Goal: Task Accomplishment & Management: Use online tool/utility

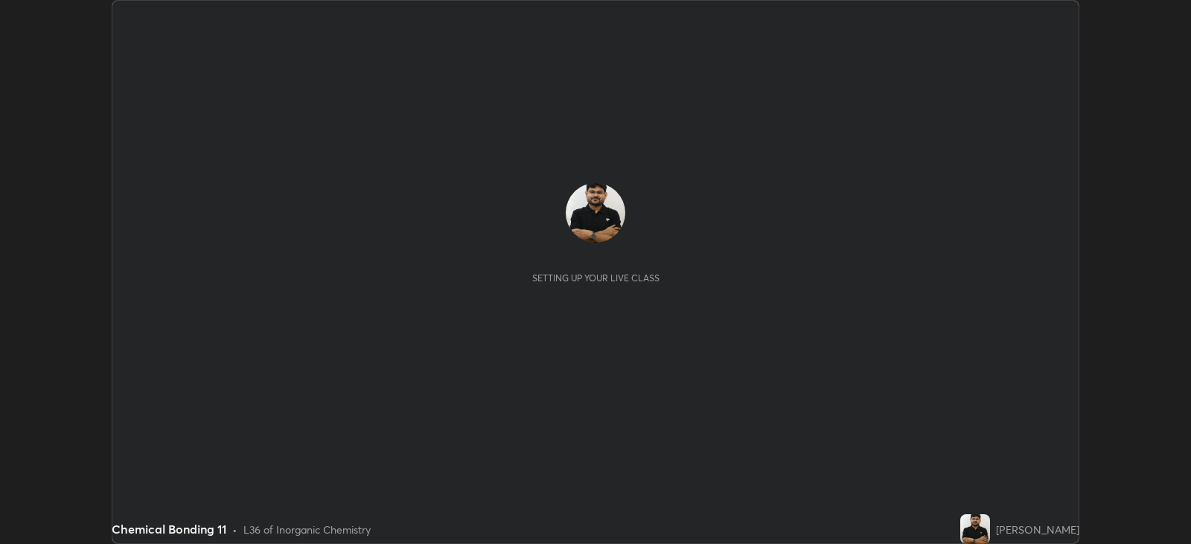
scroll to position [544, 1190]
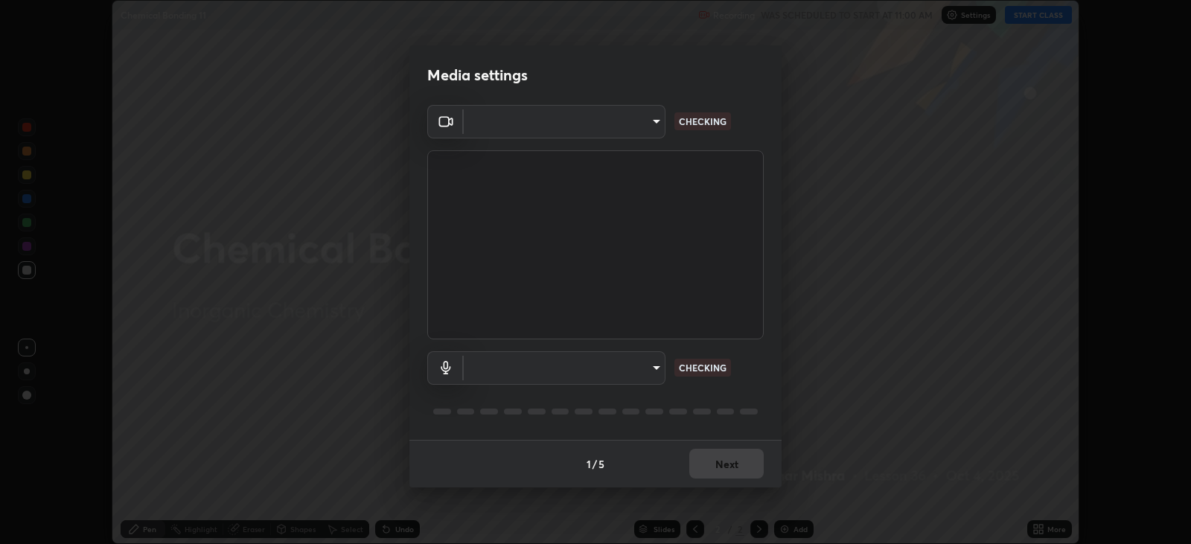
click at [592, 362] on body "Erase all Chemical Bonding 11 Recording WAS SCHEDULED TO START AT 11:00 AM Sett…" at bounding box center [595, 272] width 1191 height 544
type input "67417adfccfa8b42c30ef4407fe4a6c493a28e79373338af571501226f50bce5"
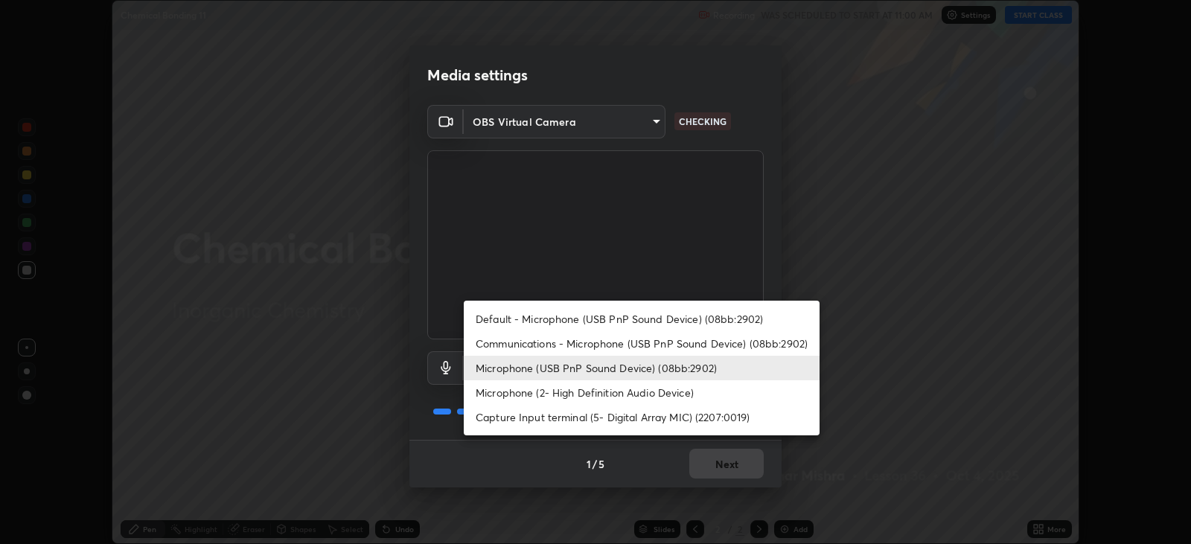
click at [540, 396] on li "Microphone (2- High Definition Audio Device)" at bounding box center [642, 392] width 356 height 25
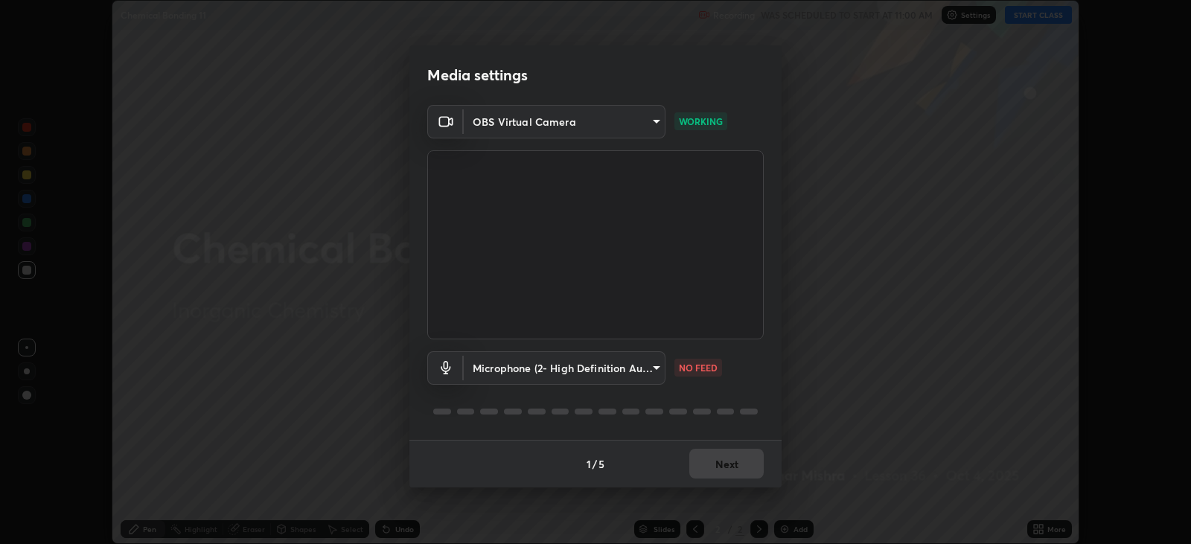
click at [636, 365] on body "Erase all Chemical Bonding 11 Recording WAS SCHEDULED TO START AT 11:00 AM Sett…" at bounding box center [595, 272] width 1191 height 544
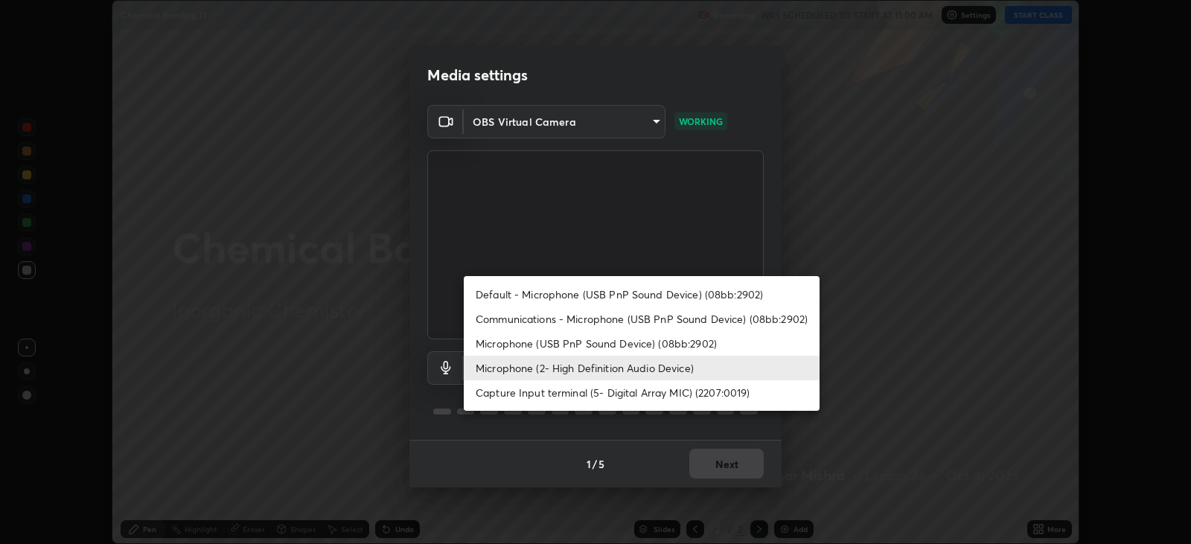
click at [547, 351] on li "Microphone (USB PnP Sound Device) (08bb:2902)" at bounding box center [642, 343] width 356 height 25
type input "0731a5793338620071d28b8b8337ef3b46904e72f5b89cbcf0318e7116545c93"
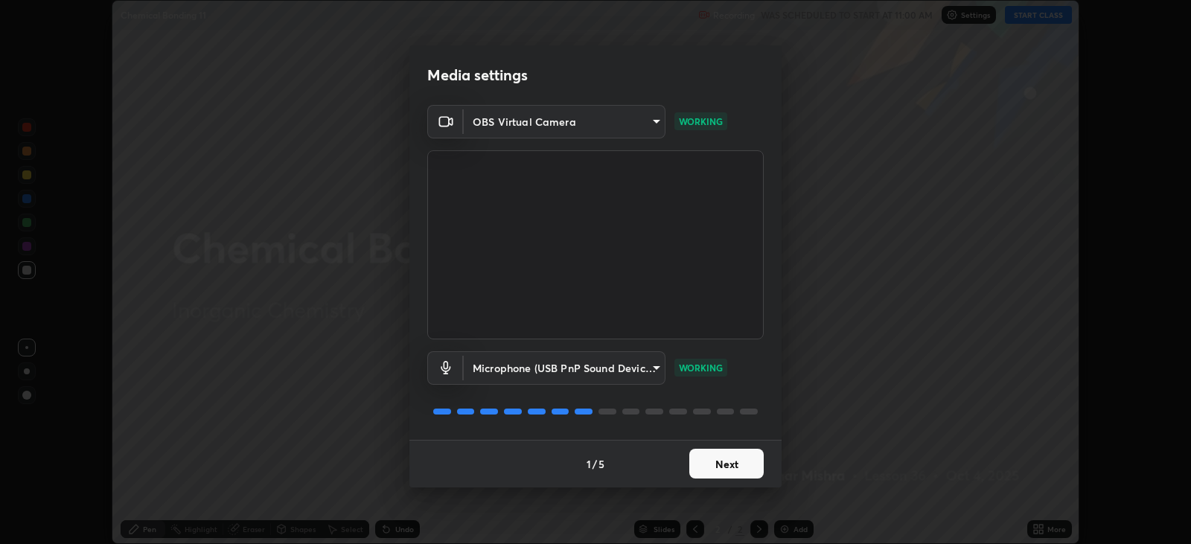
click at [723, 460] on button "Next" at bounding box center [726, 464] width 74 height 30
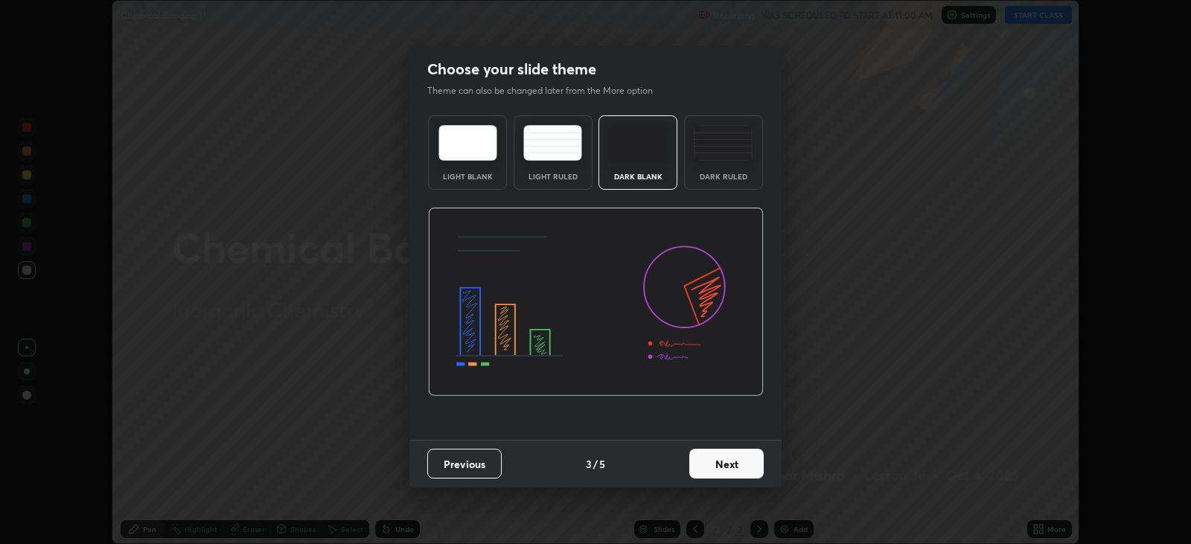
click at [728, 465] on button "Next" at bounding box center [726, 464] width 74 height 30
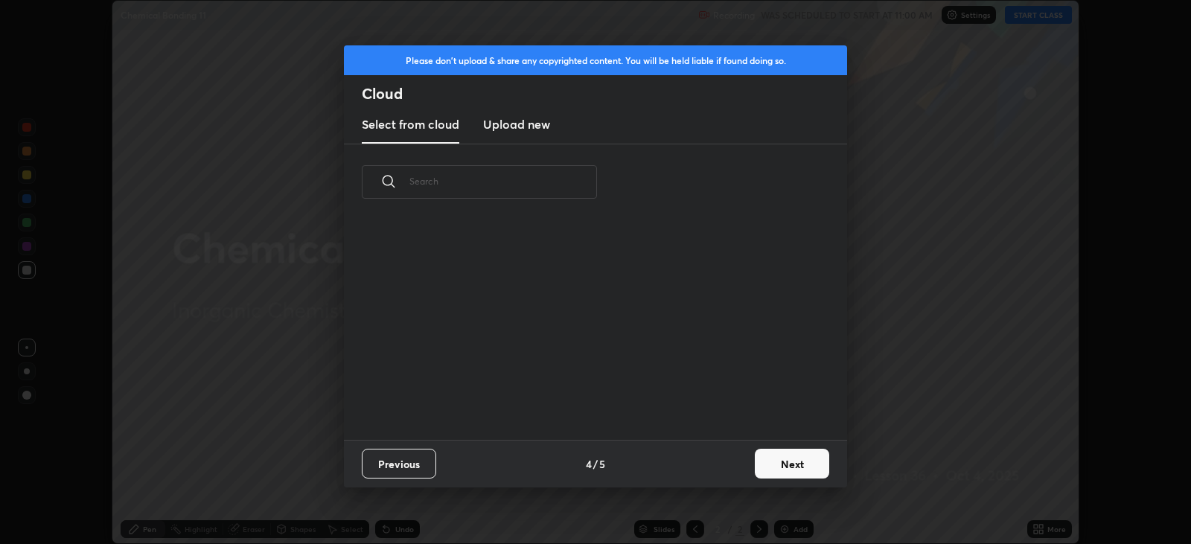
click at [797, 459] on button "Next" at bounding box center [792, 464] width 74 height 30
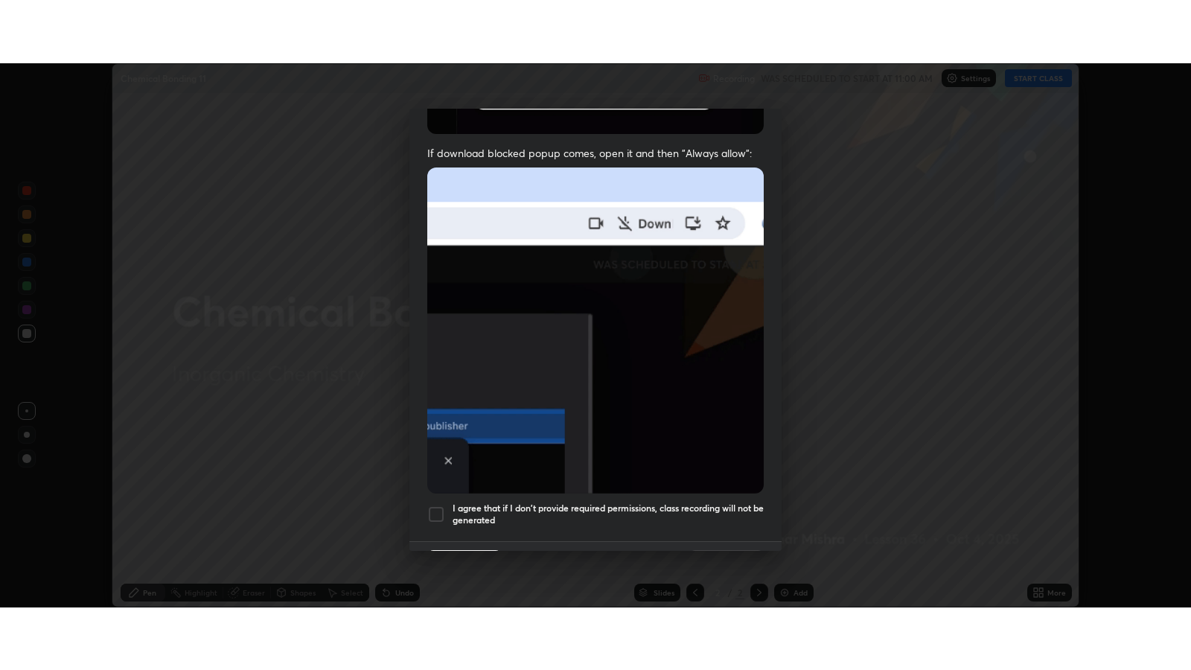
scroll to position [301, 0]
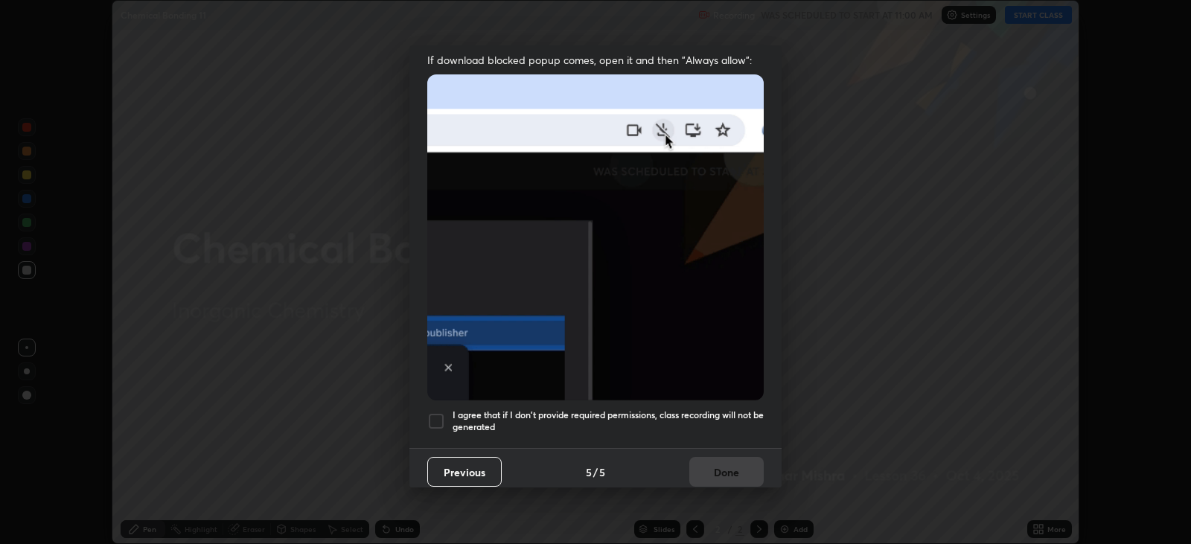
click at [699, 409] on h5 "I agree that if I don't provide required permissions, class recording will not …" at bounding box center [608, 420] width 311 height 23
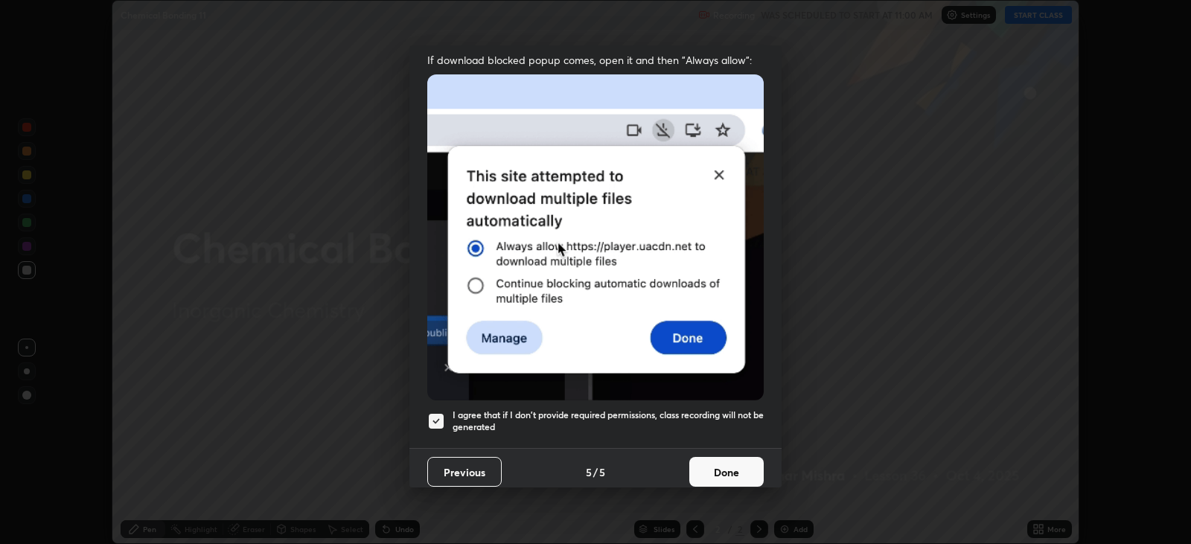
click at [715, 469] on button "Done" at bounding box center [726, 472] width 74 height 30
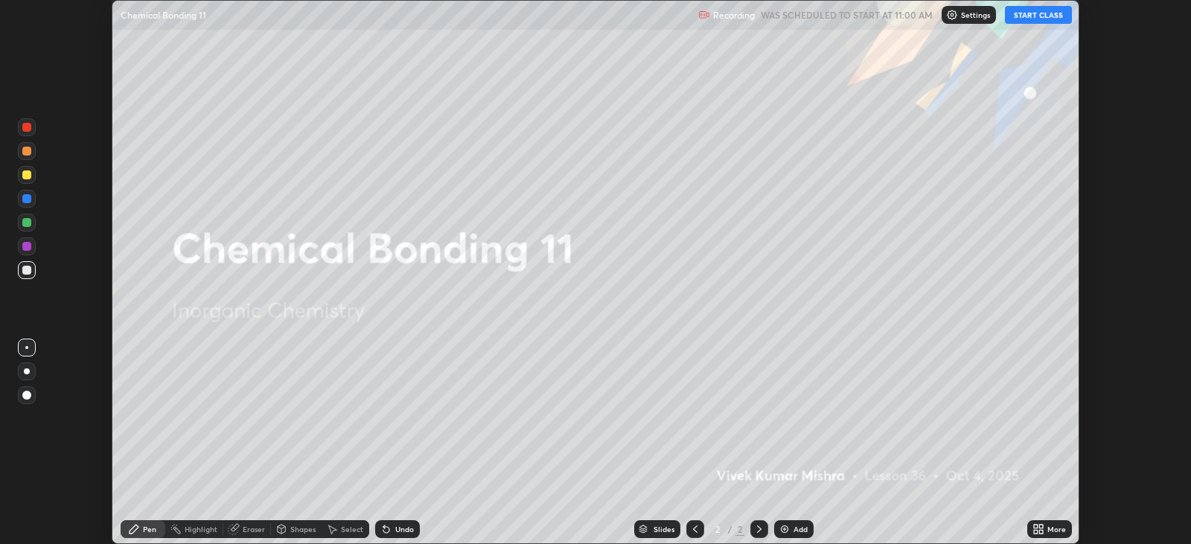
click at [1019, 15] on button "START CLASS" at bounding box center [1038, 15] width 67 height 18
click at [1038, 526] on icon at bounding box center [1036, 527] width 4 height 4
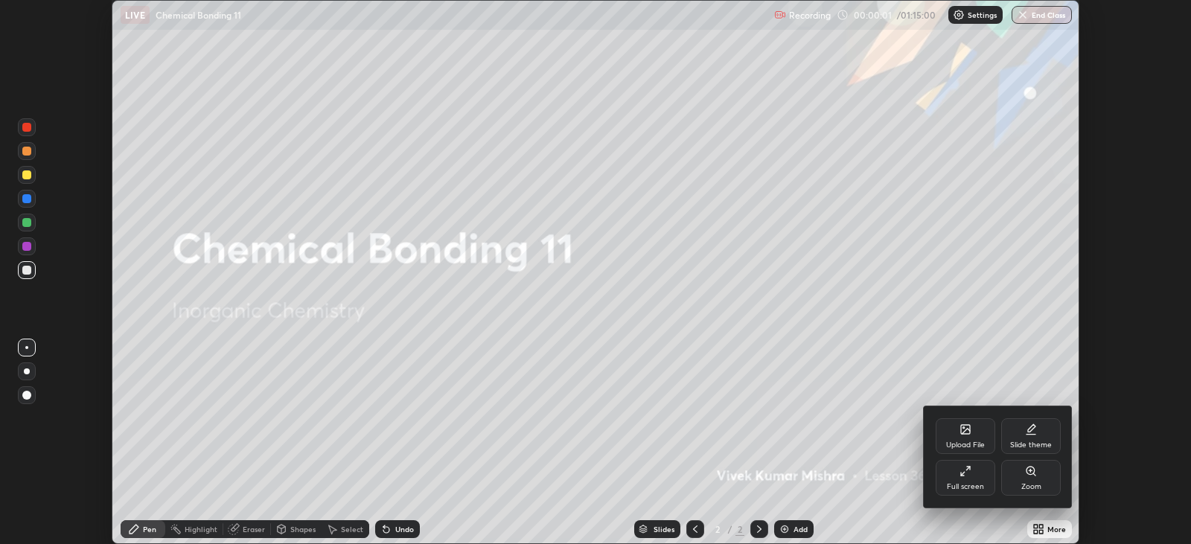
click at [960, 483] on div "Full screen" at bounding box center [965, 486] width 37 height 7
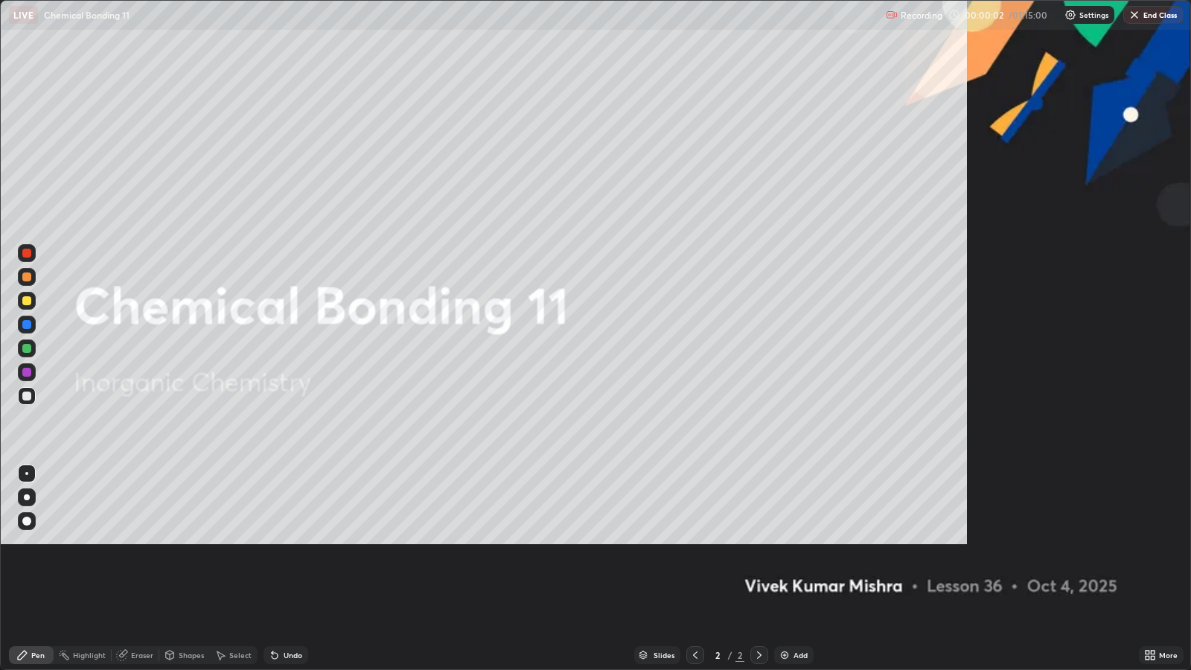
scroll to position [669, 1190]
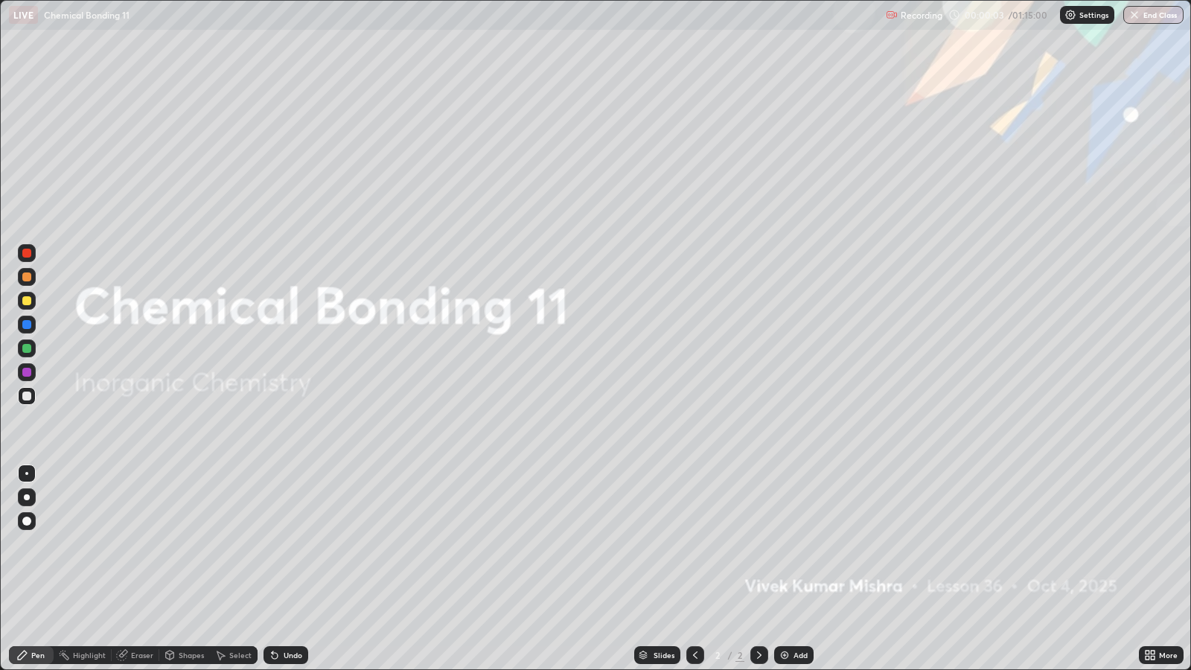
click at [1150, 543] on icon at bounding box center [1150, 655] width 12 height 12
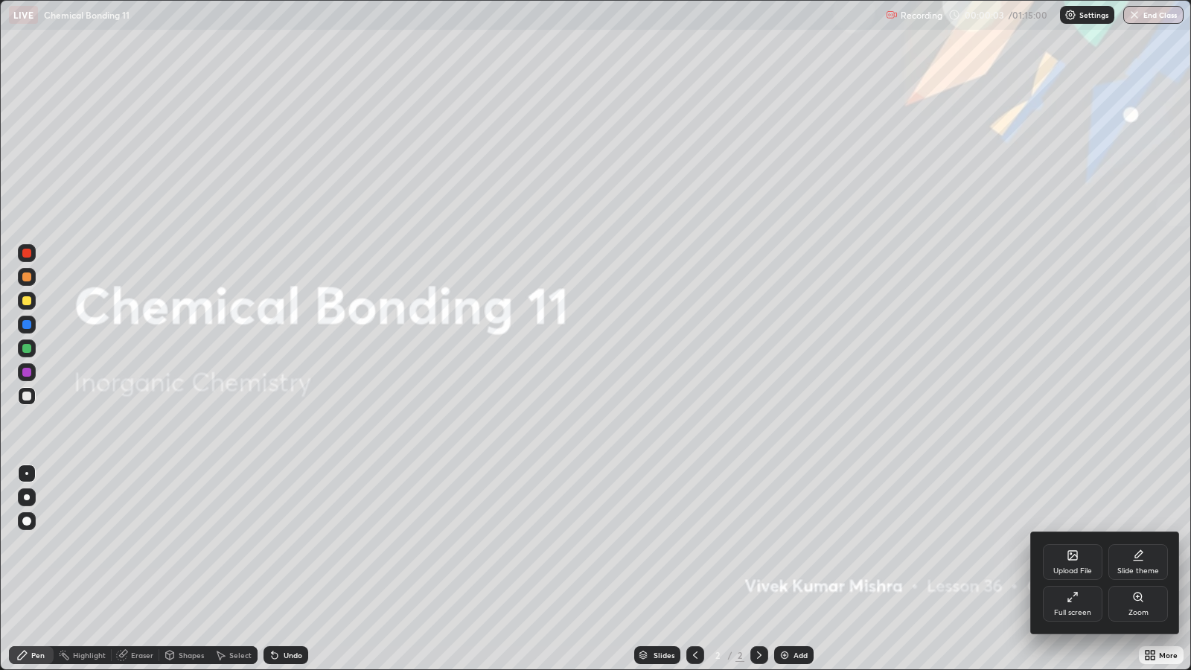
click at [1126, 543] on div "Slide theme" at bounding box center [1138, 562] width 60 height 36
click at [1135, 543] on icon at bounding box center [1138, 597] width 12 height 12
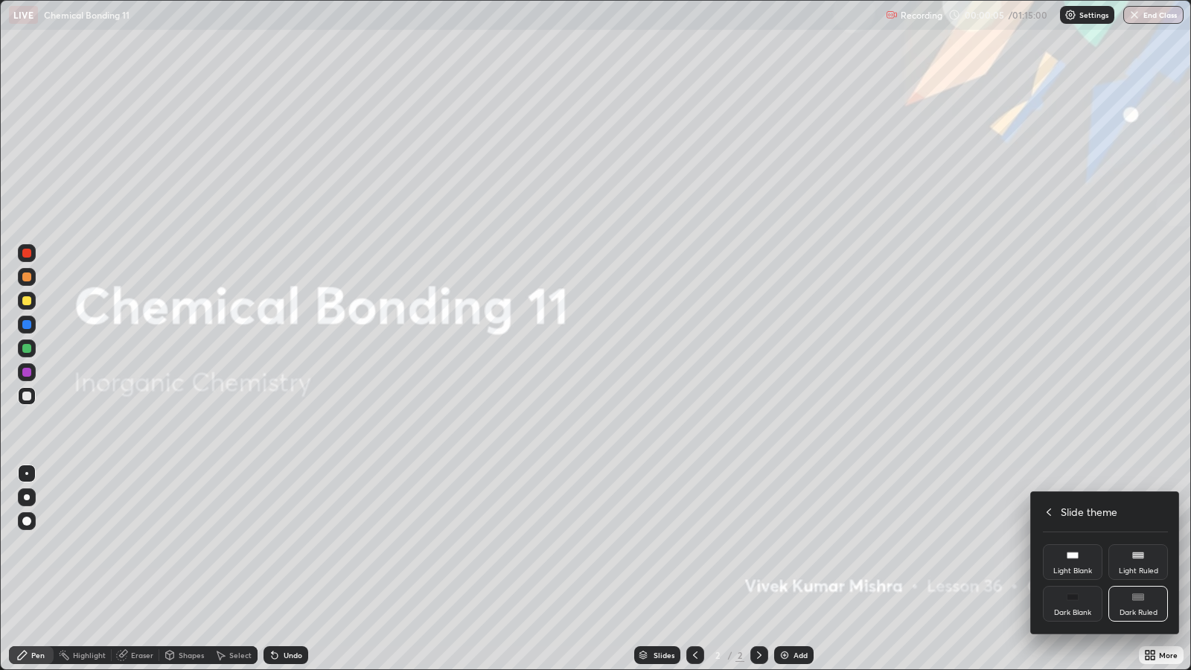
click at [1048, 511] on icon at bounding box center [1049, 512] width 12 height 12
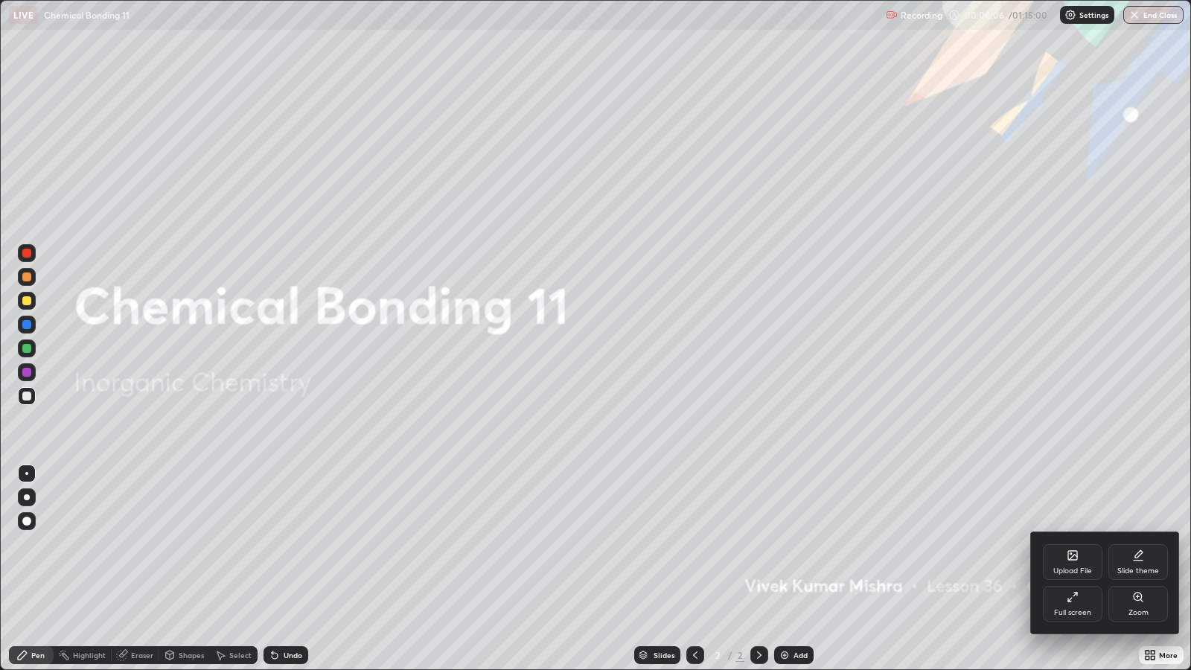
click at [993, 543] on div at bounding box center [595, 335] width 1191 height 670
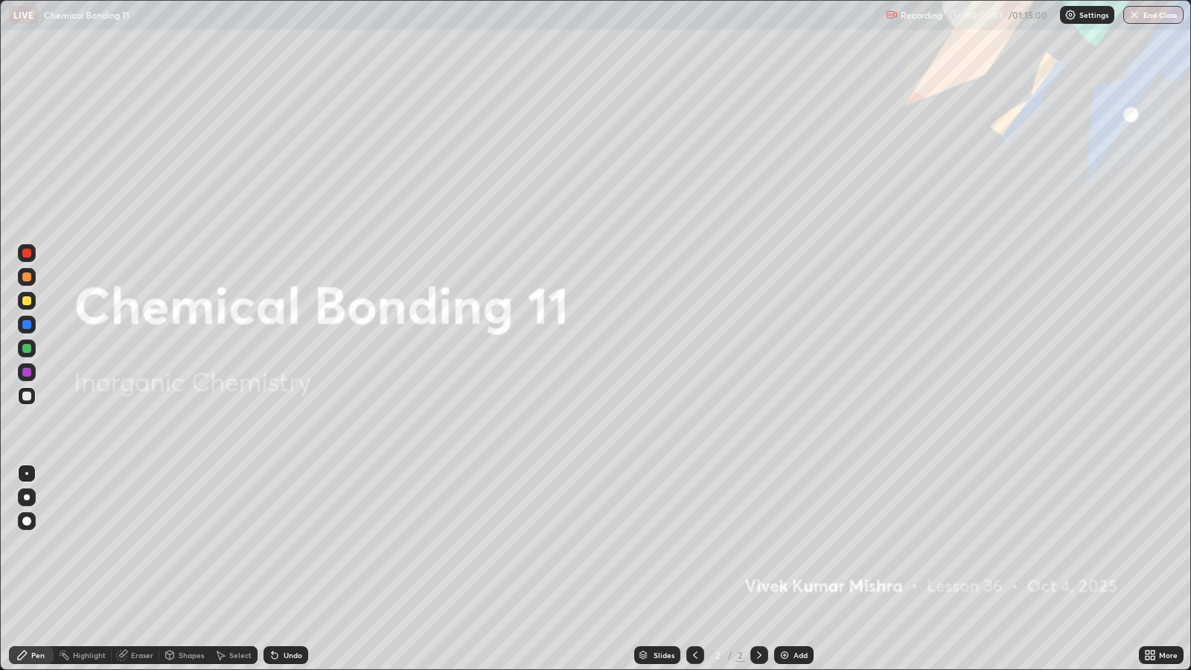
click at [799, 543] on div "Add" at bounding box center [800, 654] width 14 height 7
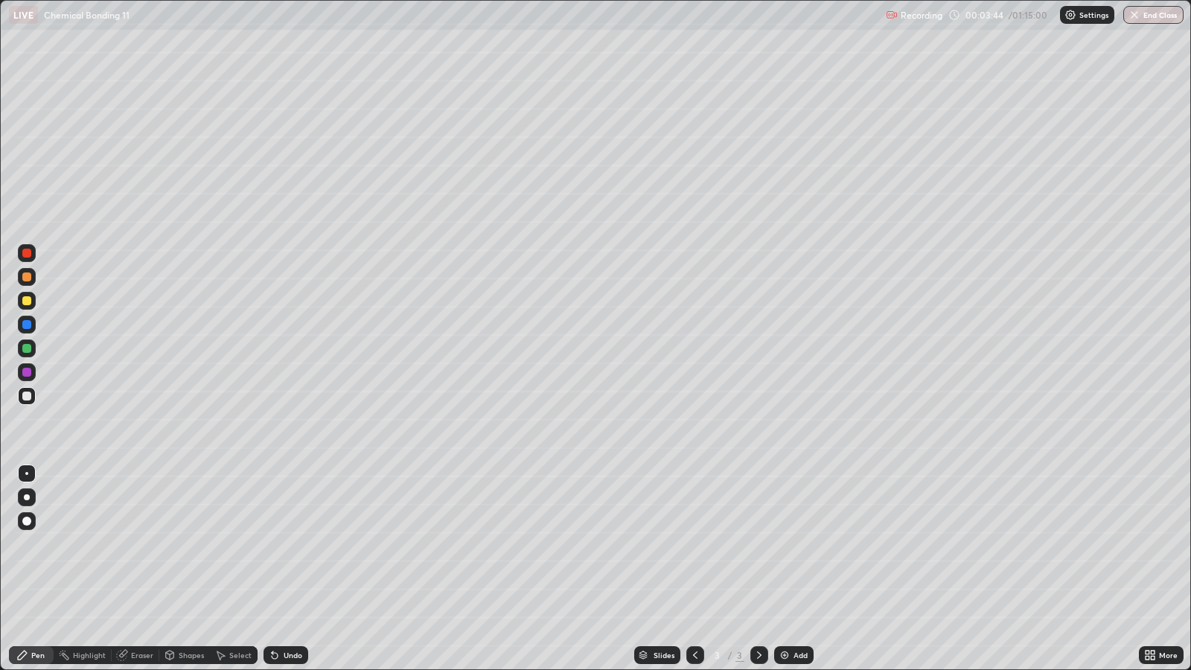
click at [26, 397] on div at bounding box center [26, 396] width 9 height 9
click at [293, 543] on div "Undo" at bounding box center [293, 654] width 19 height 7
click at [298, 543] on div "Undo" at bounding box center [293, 654] width 19 height 7
click at [26, 253] on div at bounding box center [26, 253] width 9 height 9
click at [26, 396] on div at bounding box center [26, 396] width 9 height 9
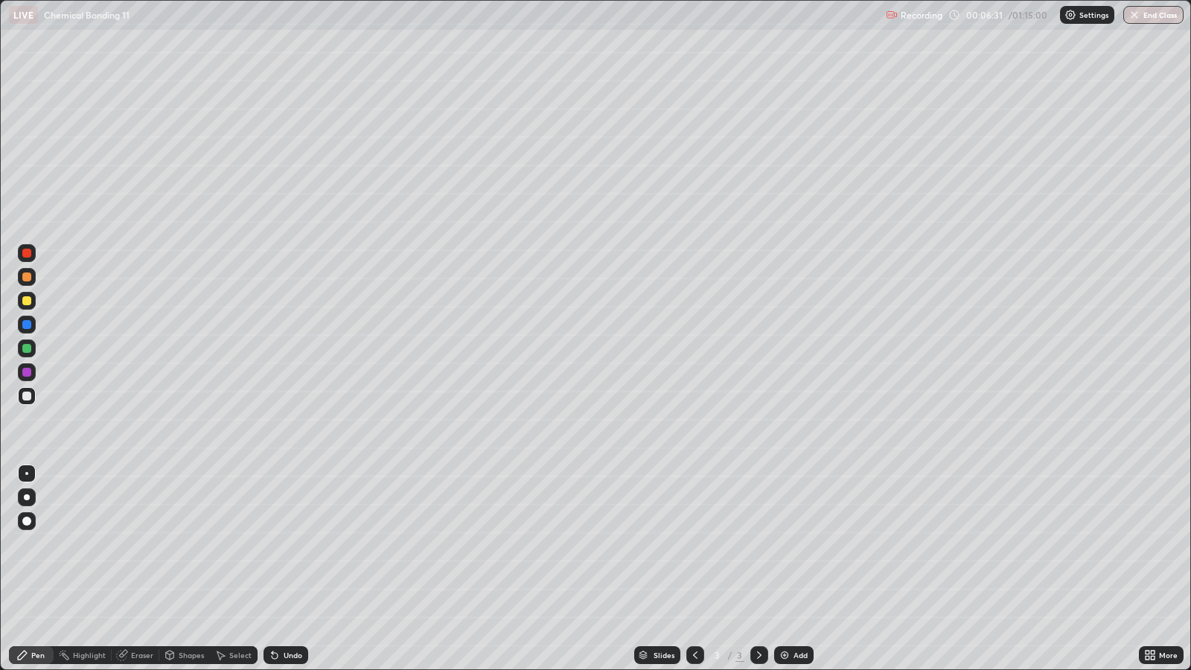
click at [26, 348] on div at bounding box center [26, 348] width 9 height 9
click at [28, 373] on div at bounding box center [26, 372] width 9 height 9
click at [25, 350] on div at bounding box center [26, 348] width 9 height 9
click at [26, 255] on div at bounding box center [26, 253] width 9 height 9
click at [25, 302] on div at bounding box center [26, 300] width 9 height 9
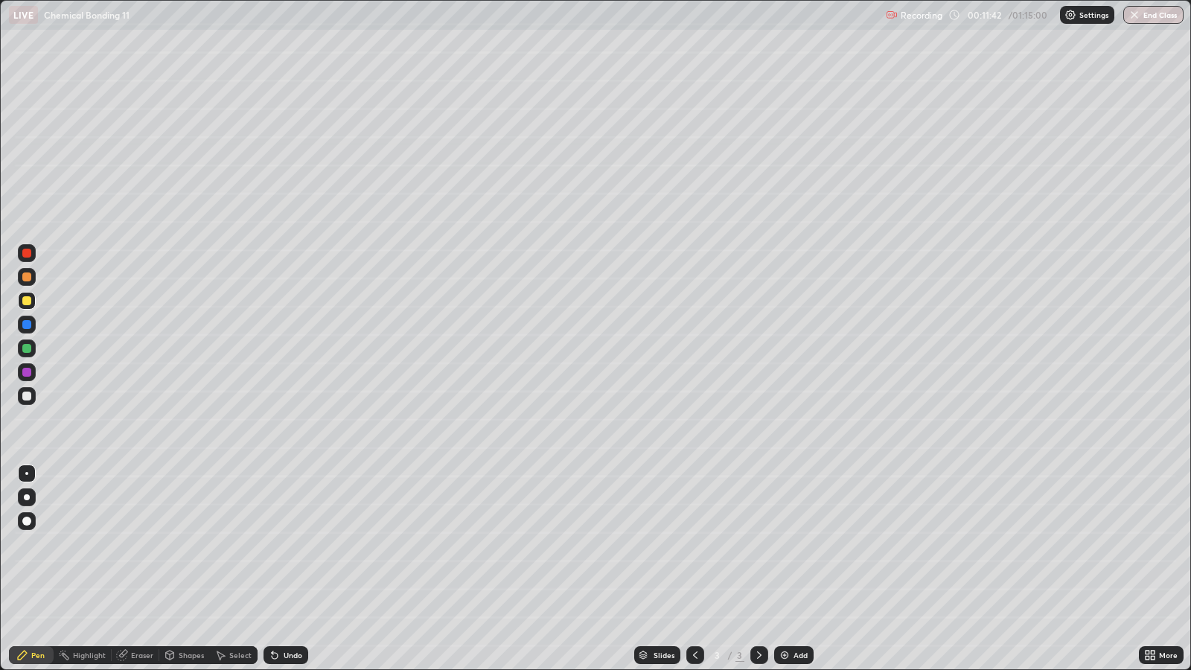
click at [25, 394] on div at bounding box center [26, 396] width 9 height 9
click at [24, 347] on div at bounding box center [26, 348] width 9 height 9
click at [31, 255] on div at bounding box center [26, 253] width 9 height 9
click at [230, 543] on div "Select" at bounding box center [240, 654] width 22 height 7
click at [31, 543] on div "Pen" at bounding box center [31, 655] width 45 height 18
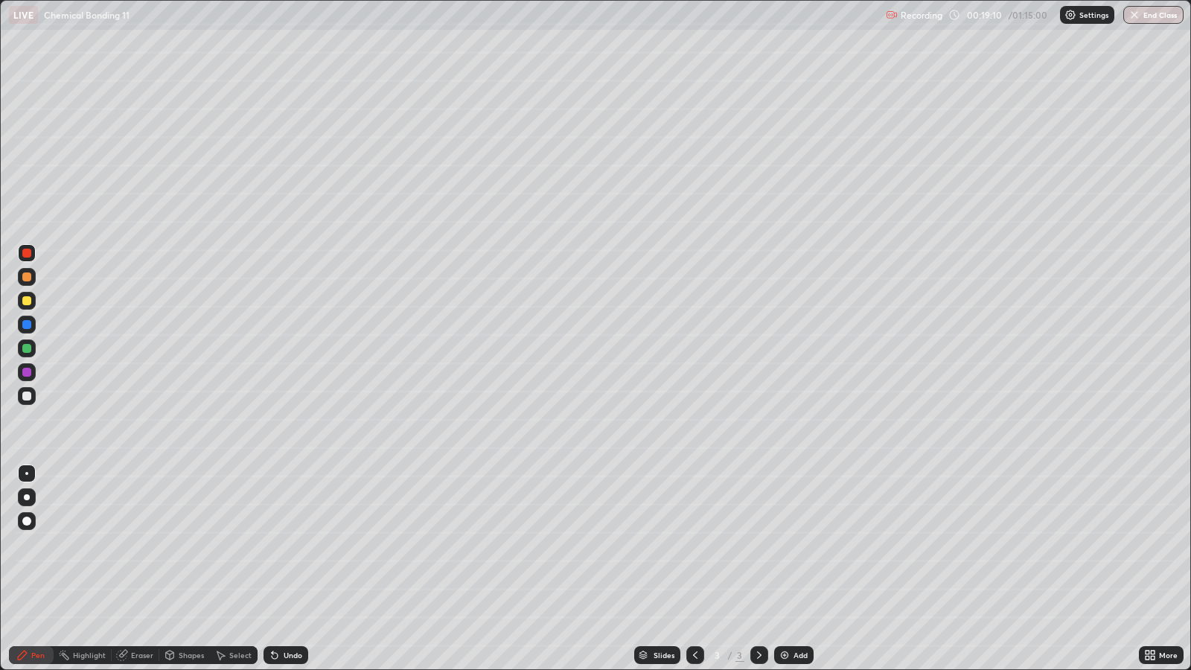
click at [26, 396] on div at bounding box center [26, 396] width 9 height 9
click at [25, 253] on div at bounding box center [26, 253] width 9 height 9
click at [230, 543] on div "Select" at bounding box center [240, 654] width 22 height 7
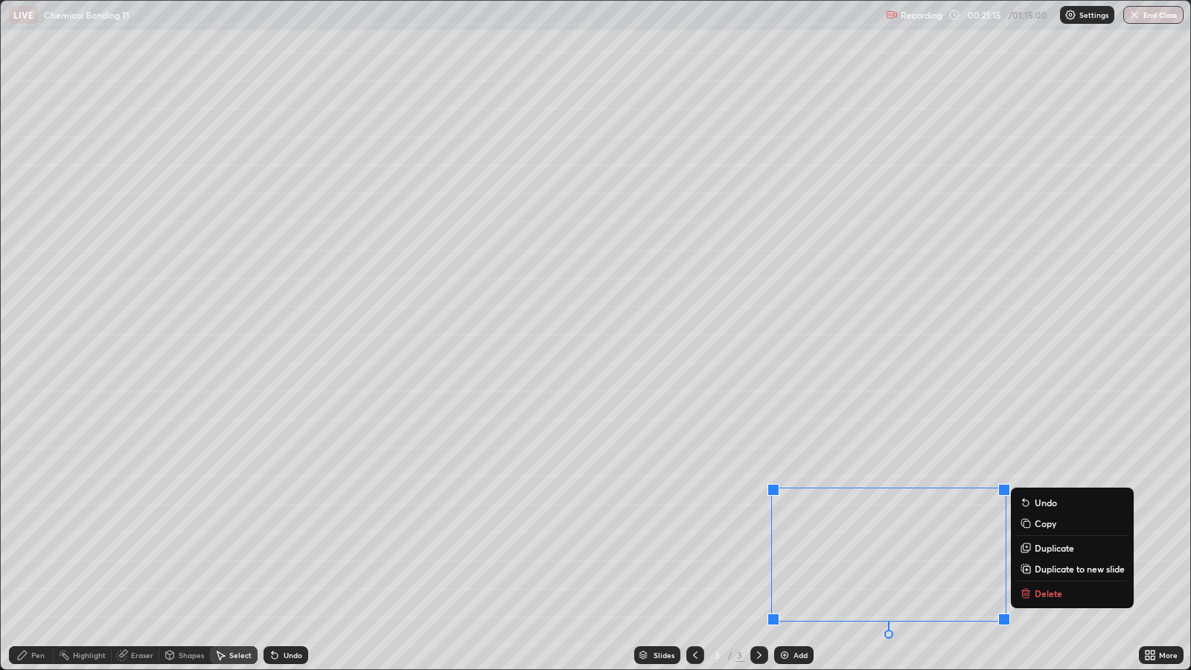
click at [1109, 382] on div "0 ° Undo Copy Duplicate Duplicate to new slide Delete" at bounding box center [595, 335] width 1189 height 668
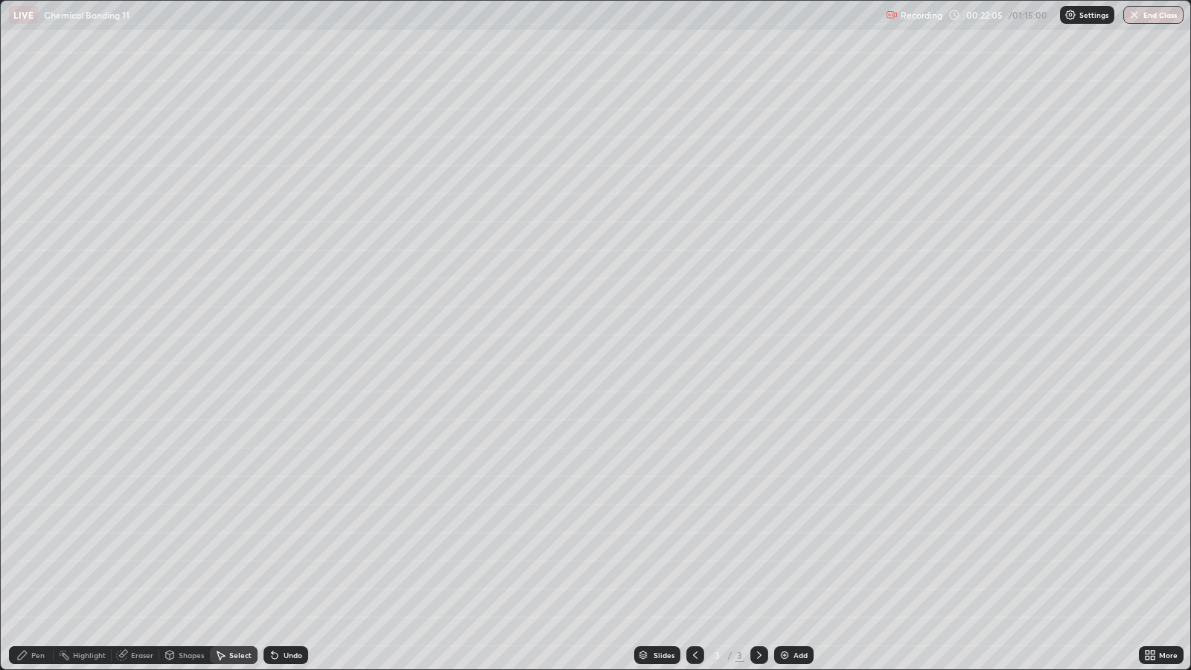
click at [42, 543] on div "Pen" at bounding box center [37, 654] width 13 height 7
click at [286, 543] on div "Undo" at bounding box center [285, 655] width 45 height 18
click at [293, 543] on div "Undo" at bounding box center [285, 655] width 45 height 18
click at [140, 543] on div "Eraser" at bounding box center [142, 654] width 22 height 7
click at [49, 543] on div "Pen" at bounding box center [31, 655] width 45 height 18
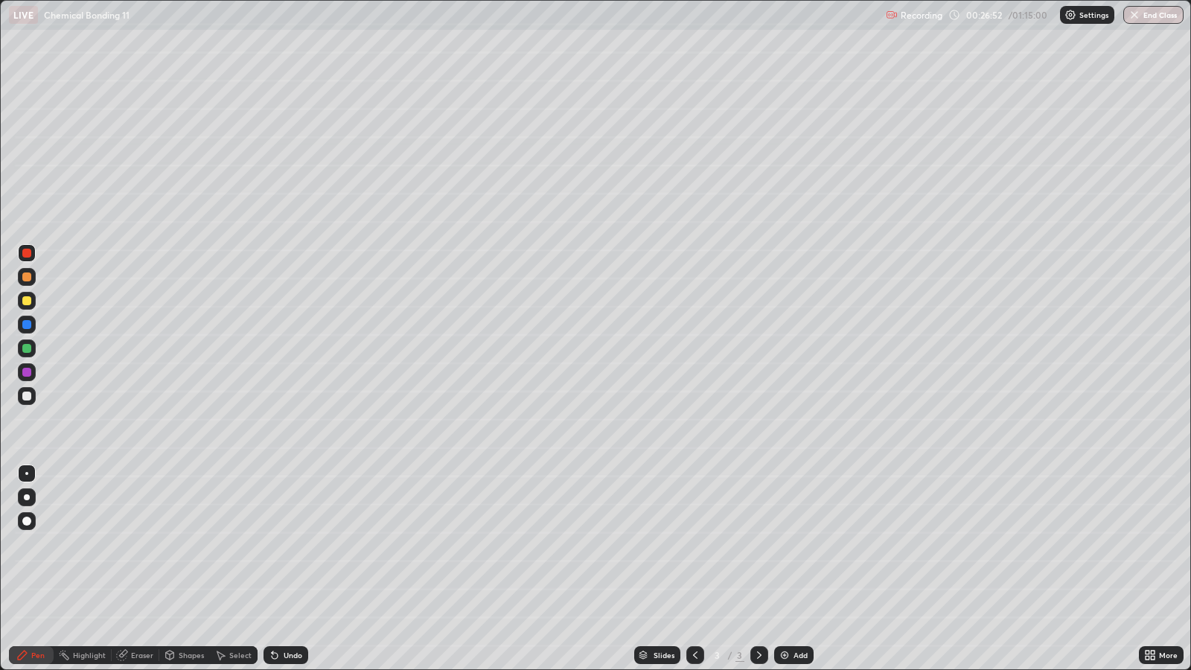
click at [797, 543] on div "Add" at bounding box center [800, 654] width 14 height 7
click at [26, 277] on div at bounding box center [26, 276] width 9 height 9
click at [284, 543] on div "Undo" at bounding box center [293, 654] width 19 height 7
click at [284, 543] on div "Undo" at bounding box center [285, 655] width 45 height 18
click at [24, 344] on div at bounding box center [26, 348] width 9 height 9
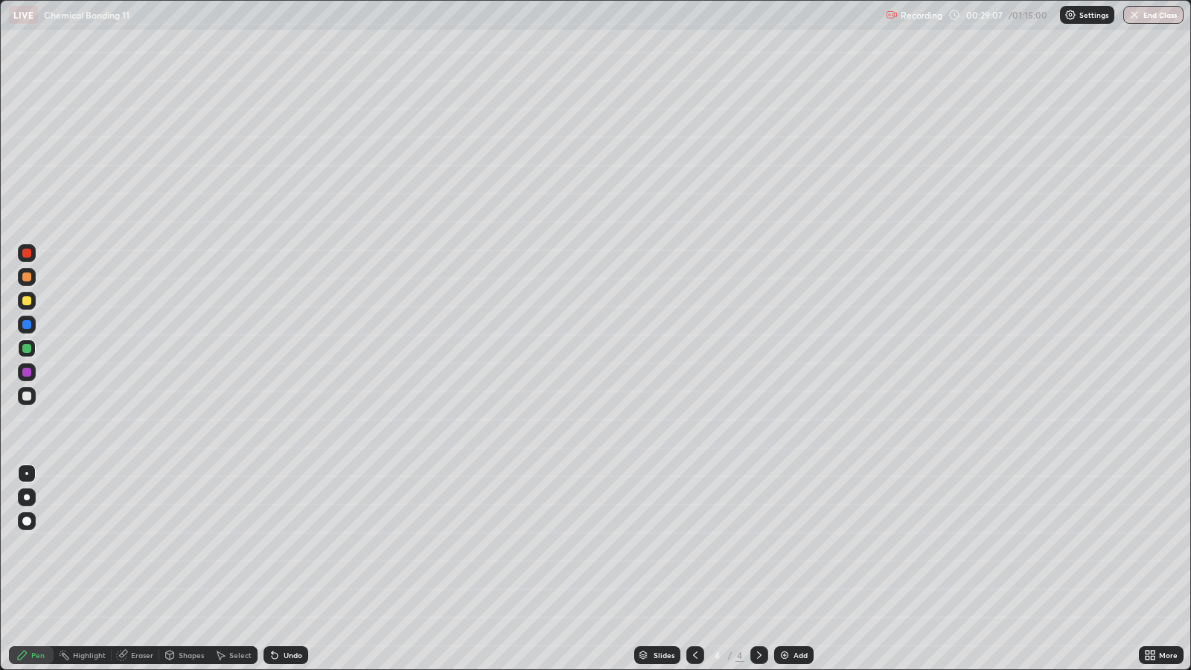
click at [23, 397] on div at bounding box center [26, 396] width 9 height 9
click at [27, 348] on div at bounding box center [26, 348] width 9 height 9
click at [22, 374] on div at bounding box center [27, 372] width 18 height 18
click at [798, 543] on div "Add" at bounding box center [793, 655] width 39 height 18
click at [295, 543] on div "Undo" at bounding box center [285, 655] width 45 height 18
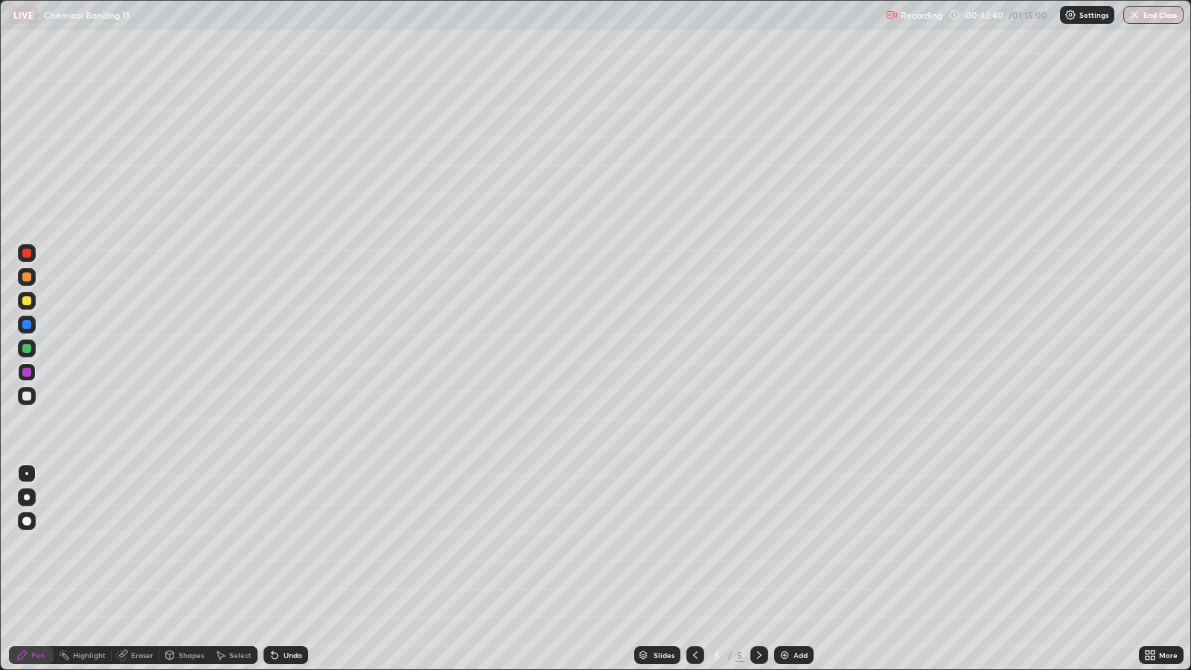
click at [22, 345] on div at bounding box center [27, 348] width 18 height 18
click at [288, 543] on div "Undo" at bounding box center [293, 654] width 19 height 7
click at [290, 543] on div "Undo" at bounding box center [293, 654] width 19 height 7
click at [286, 543] on div "Undo" at bounding box center [285, 655] width 45 height 18
click at [246, 543] on div "Select" at bounding box center [234, 655] width 48 height 18
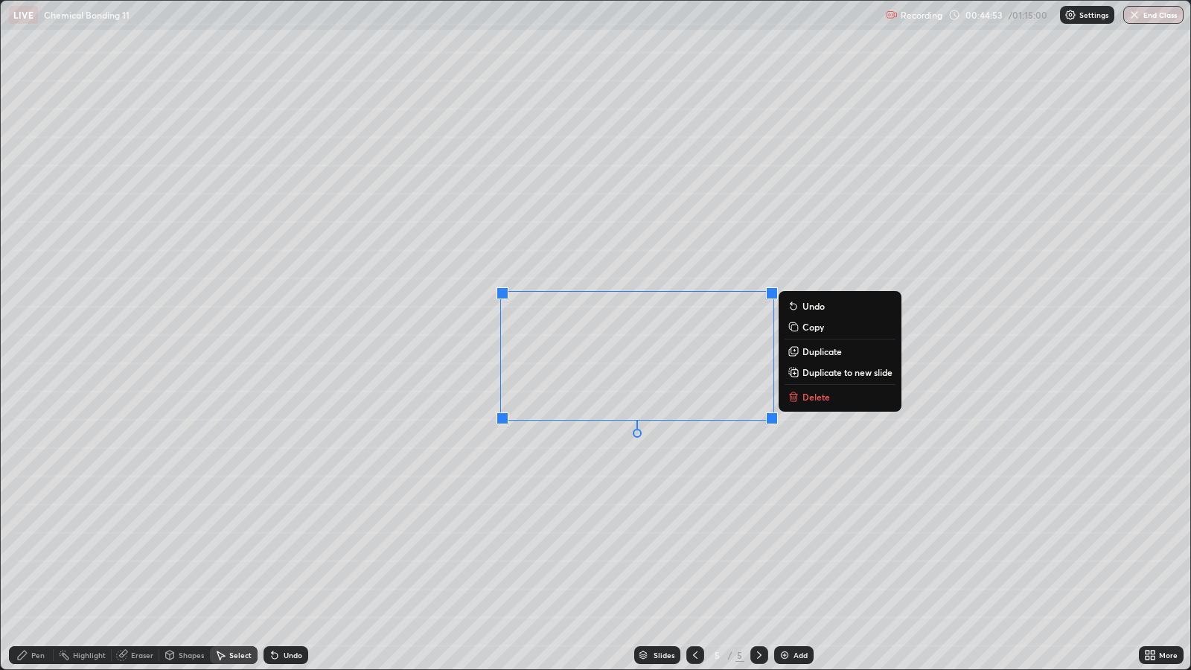
click at [818, 345] on p "Duplicate" at bounding box center [821, 351] width 39 height 12
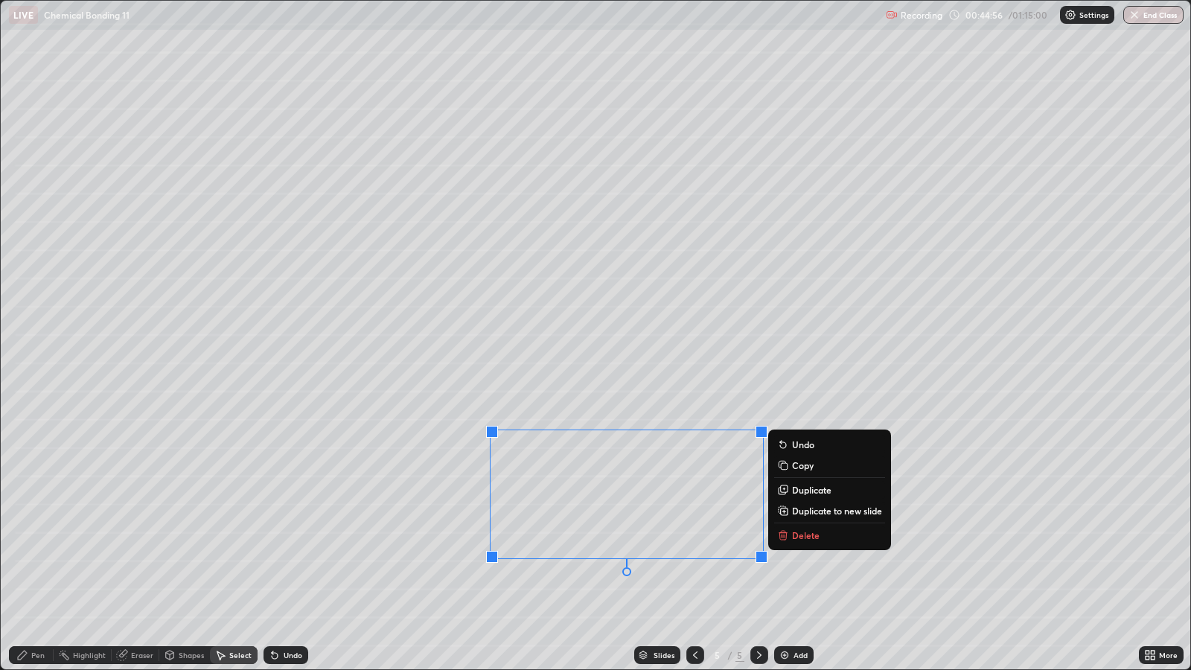
click at [461, 543] on div "0 ° Undo Copy Duplicate Duplicate to new slide Delete" at bounding box center [595, 335] width 1189 height 668
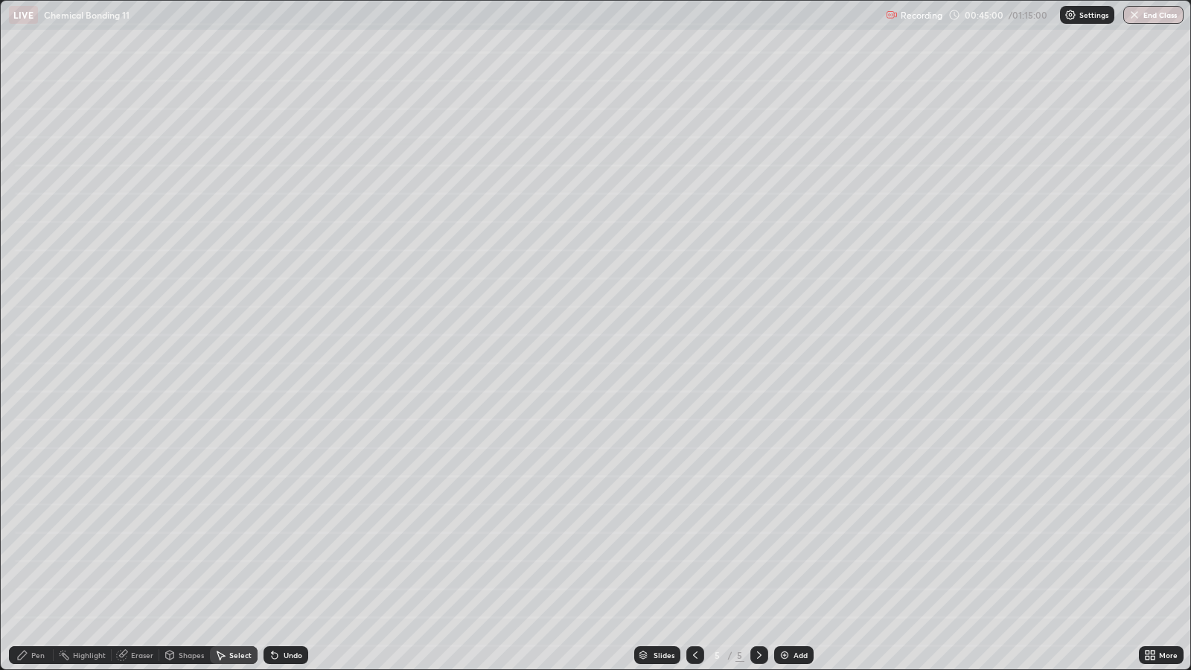
click at [19, 543] on icon at bounding box center [22, 655] width 9 height 9
click at [26, 302] on div at bounding box center [26, 300] width 9 height 9
click at [26, 261] on div at bounding box center [27, 253] width 18 height 18
click at [22, 349] on div at bounding box center [26, 348] width 9 height 9
click at [297, 543] on div "Undo" at bounding box center [293, 654] width 19 height 7
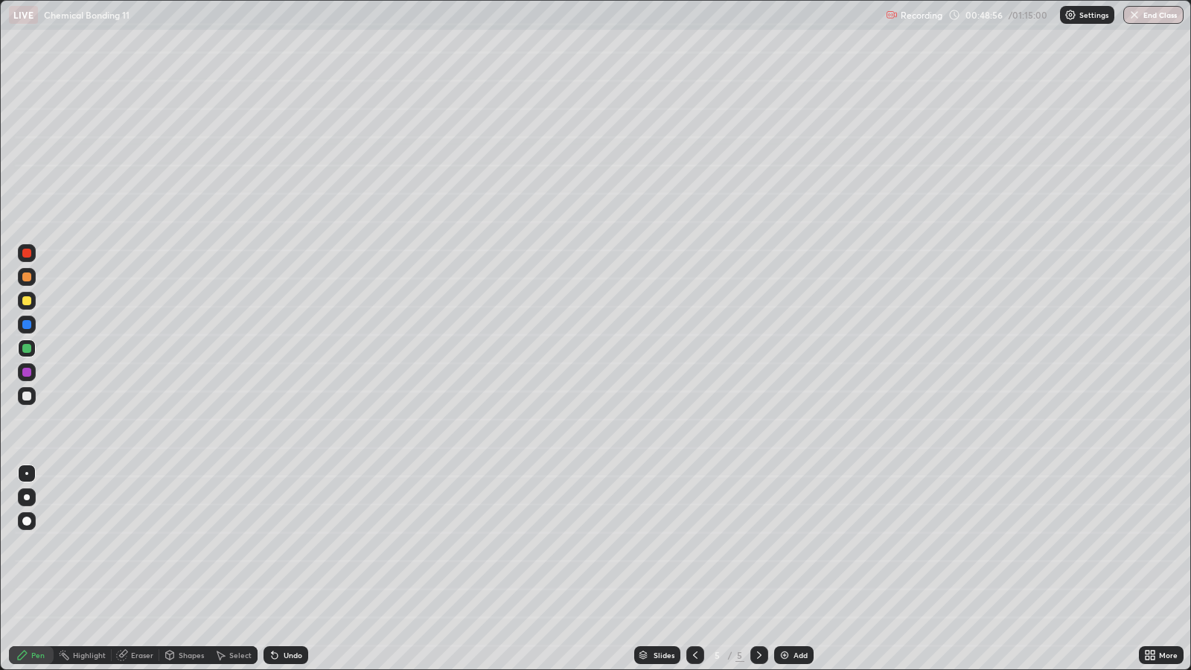
click at [24, 371] on div at bounding box center [26, 372] width 9 height 9
click at [26, 253] on div at bounding box center [26, 253] width 9 height 9
click at [798, 543] on div "Add" at bounding box center [800, 654] width 14 height 7
click at [690, 543] on icon at bounding box center [695, 655] width 12 height 12
click at [757, 543] on icon at bounding box center [759, 655] width 12 height 12
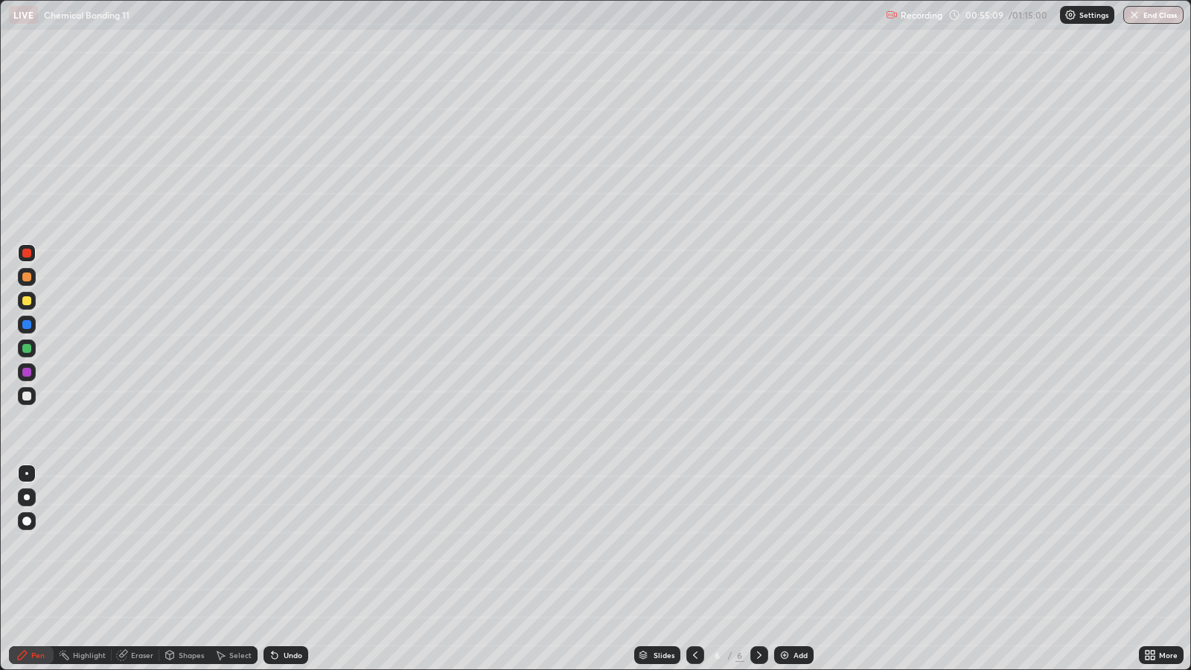
click at [290, 543] on div "Undo" at bounding box center [293, 654] width 19 height 7
click at [293, 543] on div "Undo" at bounding box center [293, 654] width 19 height 7
click at [299, 543] on div "Undo" at bounding box center [293, 654] width 19 height 7
click at [284, 543] on div "Undo" at bounding box center [285, 655] width 45 height 18
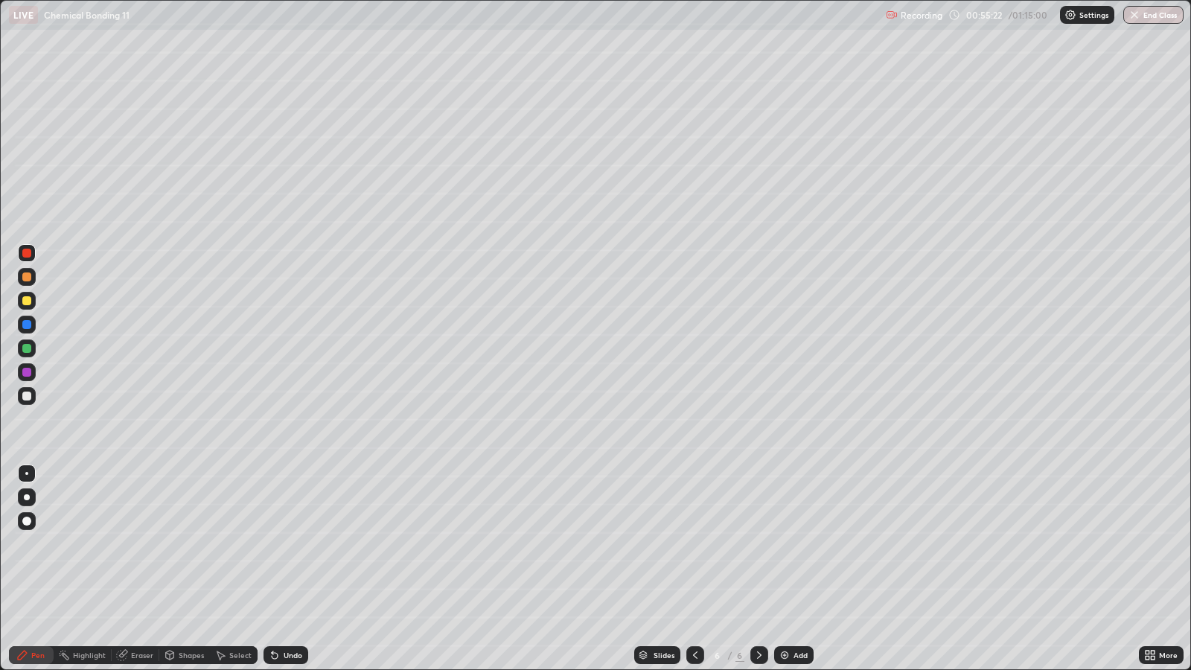
click at [286, 543] on div "Undo" at bounding box center [293, 654] width 19 height 7
click at [288, 543] on div "Undo" at bounding box center [293, 654] width 19 height 7
click at [286, 543] on div "Undo" at bounding box center [285, 655] width 45 height 18
click at [30, 392] on div at bounding box center [26, 396] width 9 height 9
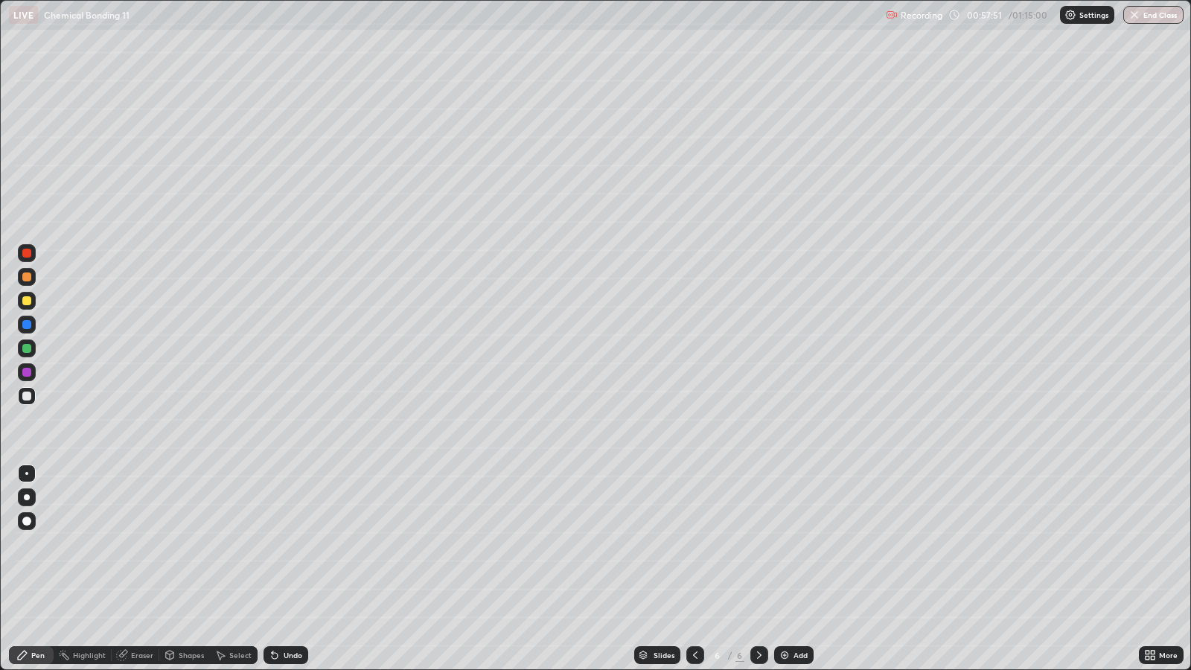
click at [283, 543] on div "Undo" at bounding box center [285, 655] width 45 height 18
click at [272, 543] on icon at bounding box center [275, 656] width 6 height 6
click at [694, 543] on icon at bounding box center [695, 655] width 12 height 12
click at [758, 543] on div at bounding box center [759, 655] width 18 height 18
click at [286, 543] on div "Undo" at bounding box center [293, 654] width 19 height 7
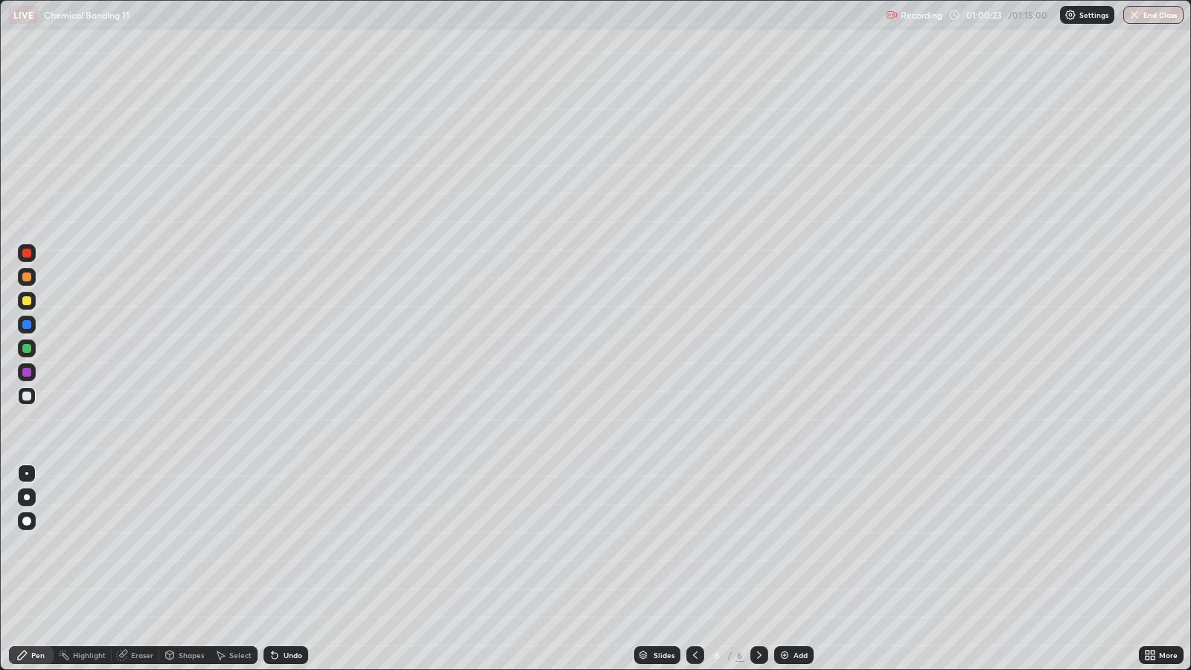
click at [287, 543] on div "Undo" at bounding box center [293, 654] width 19 height 7
click at [229, 543] on div "Select" at bounding box center [240, 654] width 22 height 7
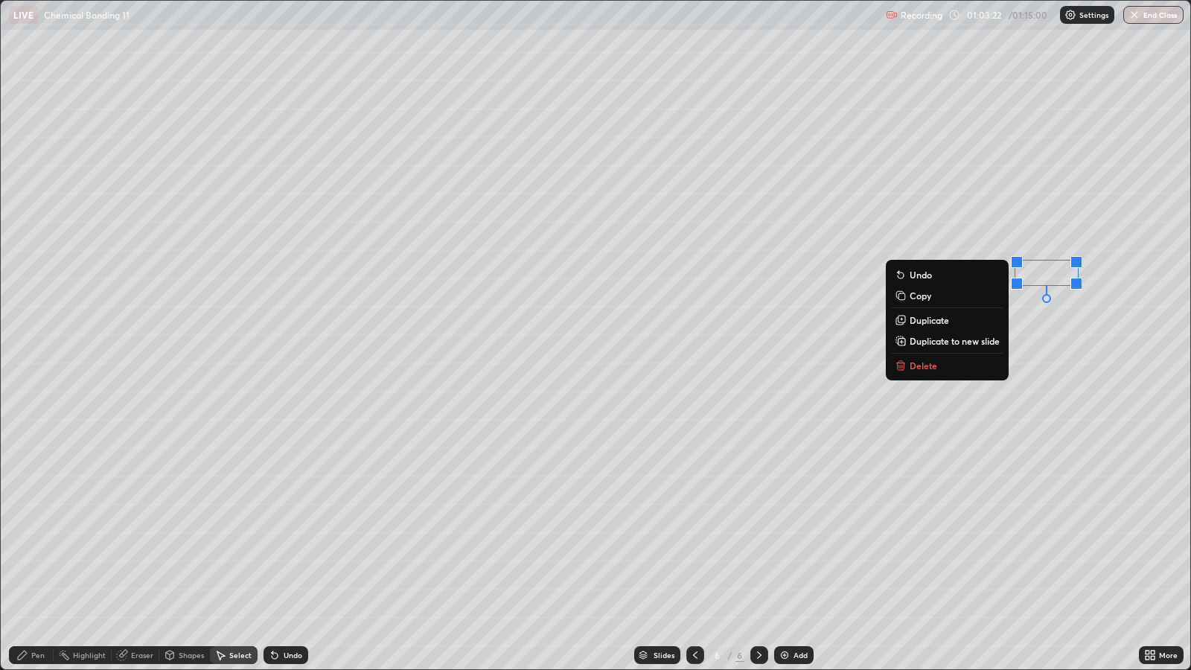
click at [927, 370] on p "Delete" at bounding box center [924, 366] width 28 height 12
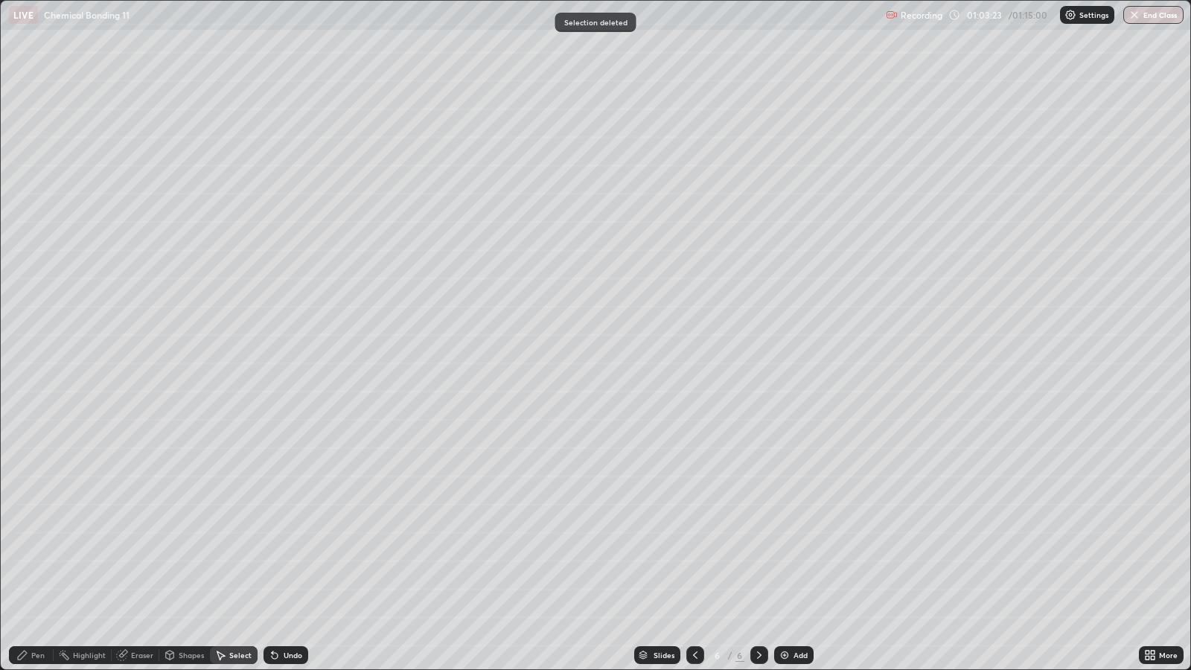
click at [31, 543] on div "Pen" at bounding box center [31, 655] width 45 height 18
click at [694, 543] on icon at bounding box center [695, 655] width 12 height 12
click at [692, 543] on div at bounding box center [695, 655] width 18 height 18
click at [694, 543] on div at bounding box center [695, 655] width 18 height 18
click at [757, 543] on icon at bounding box center [759, 655] width 12 height 12
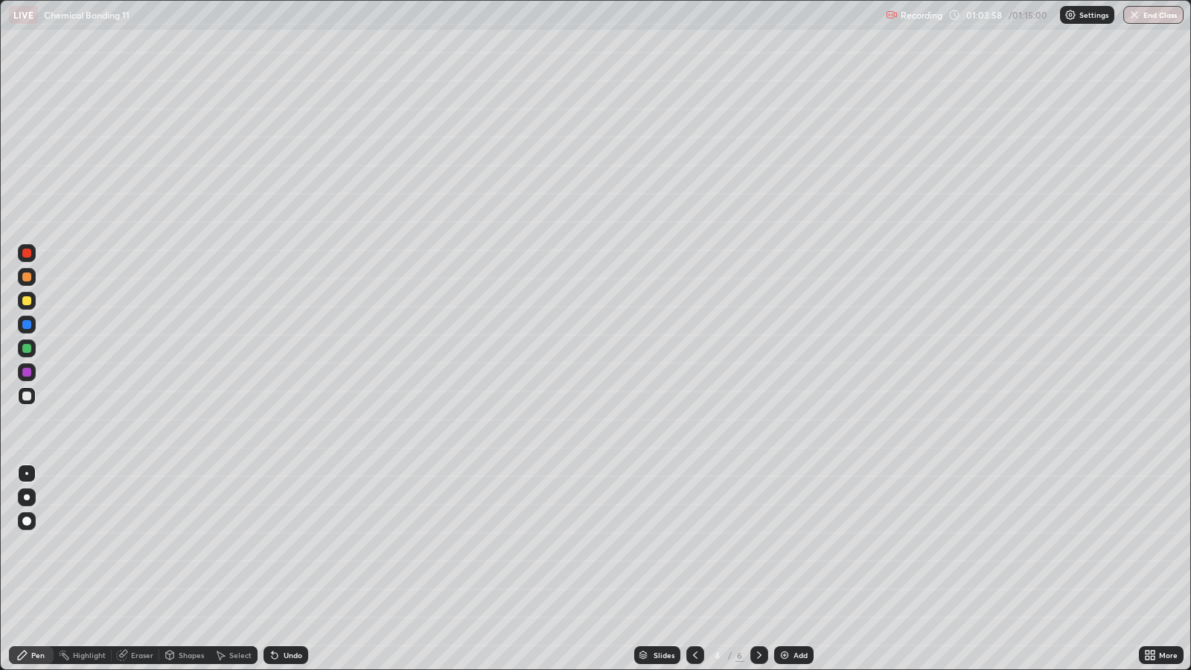
click at [757, 543] on icon at bounding box center [759, 655] width 12 height 12
click at [760, 543] on icon at bounding box center [759, 655] width 12 height 12
click at [757, 543] on icon at bounding box center [759, 655] width 12 height 12
click at [758, 543] on icon at bounding box center [759, 655] width 12 height 12
click at [290, 543] on div "Undo" at bounding box center [293, 654] width 19 height 7
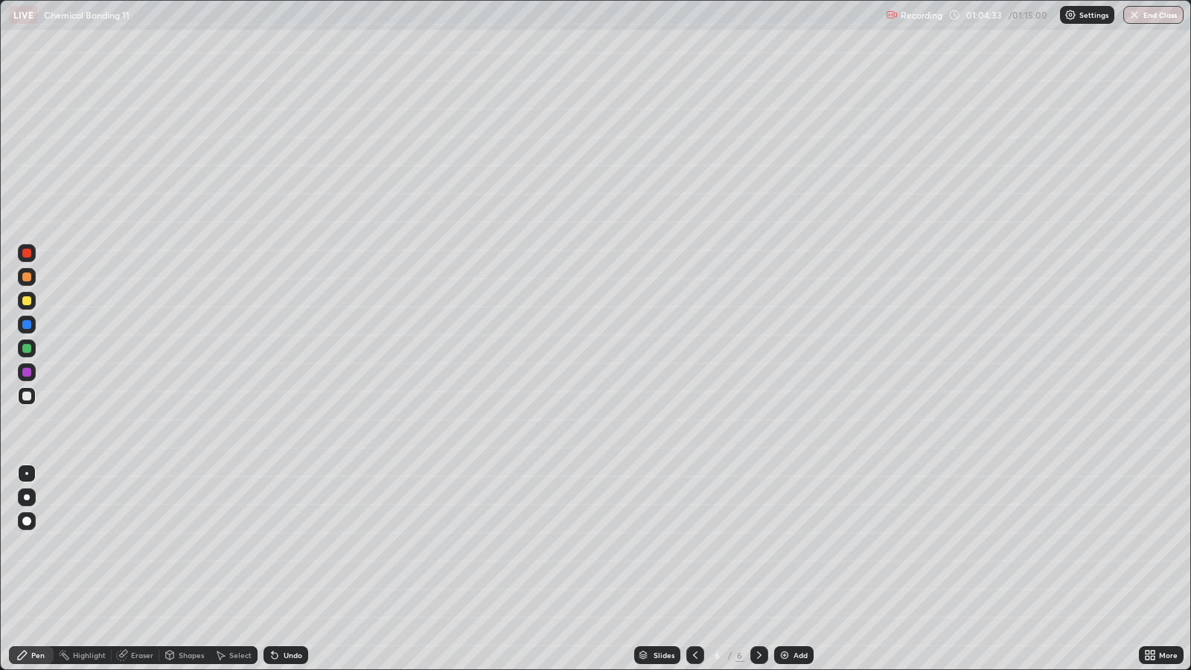
click at [24, 249] on div at bounding box center [26, 253] width 9 height 9
click at [144, 543] on div "Eraser" at bounding box center [142, 654] width 22 height 7
click at [272, 543] on icon at bounding box center [275, 655] width 12 height 12
click at [281, 543] on div "Undo" at bounding box center [285, 655] width 45 height 18
click at [284, 543] on div "Undo" at bounding box center [293, 654] width 19 height 7
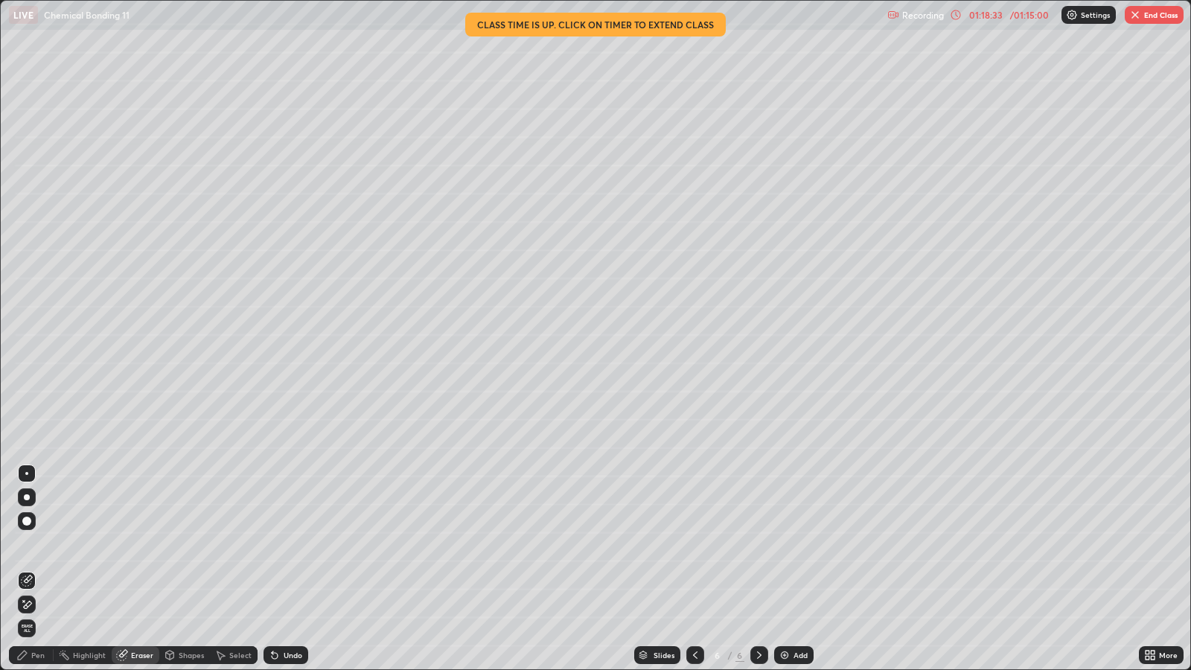
click at [1146, 20] on button "End Class" at bounding box center [1154, 15] width 59 height 18
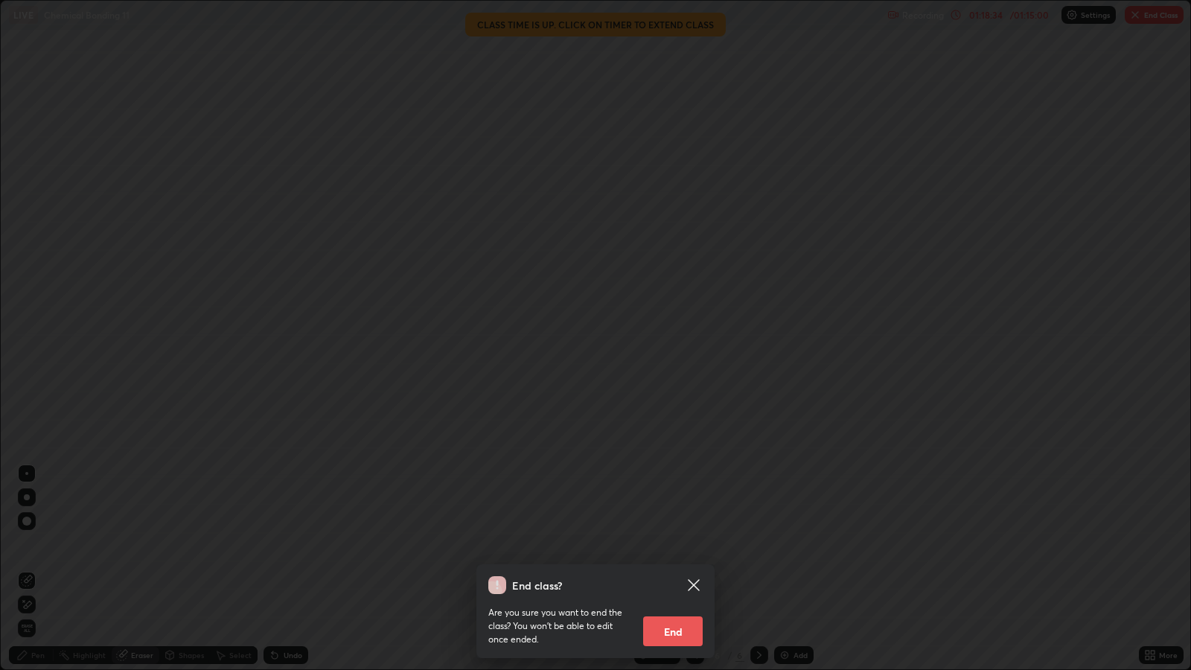
click at [680, 543] on button "End" at bounding box center [673, 631] width 60 height 30
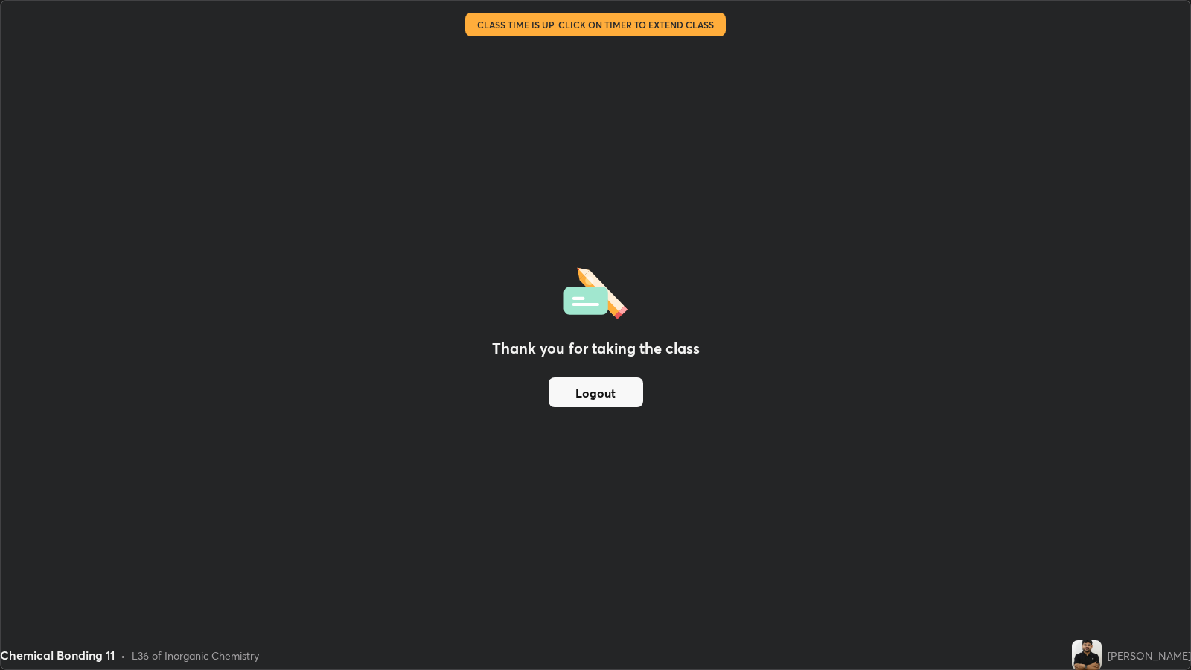
click at [591, 397] on button "Logout" at bounding box center [596, 392] width 95 height 30
click at [590, 388] on button "Logout" at bounding box center [596, 392] width 95 height 30
click at [591, 387] on button "Logout" at bounding box center [596, 392] width 95 height 30
click at [598, 388] on button "Logout" at bounding box center [596, 392] width 95 height 30
